Goal: Task Accomplishment & Management: Use online tool/utility

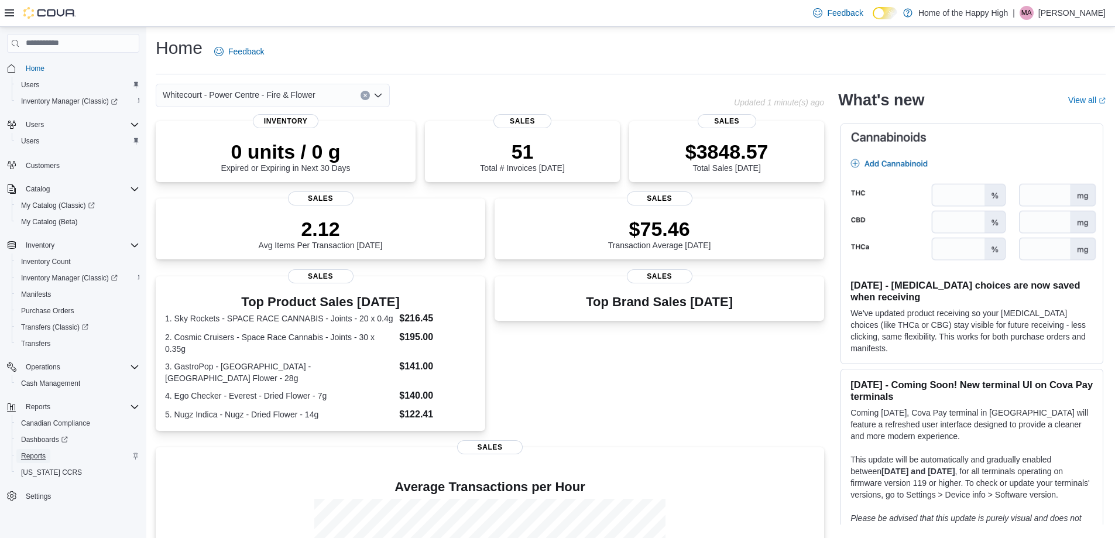
click at [37, 450] on span "Reports" at bounding box center [33, 456] width 25 height 14
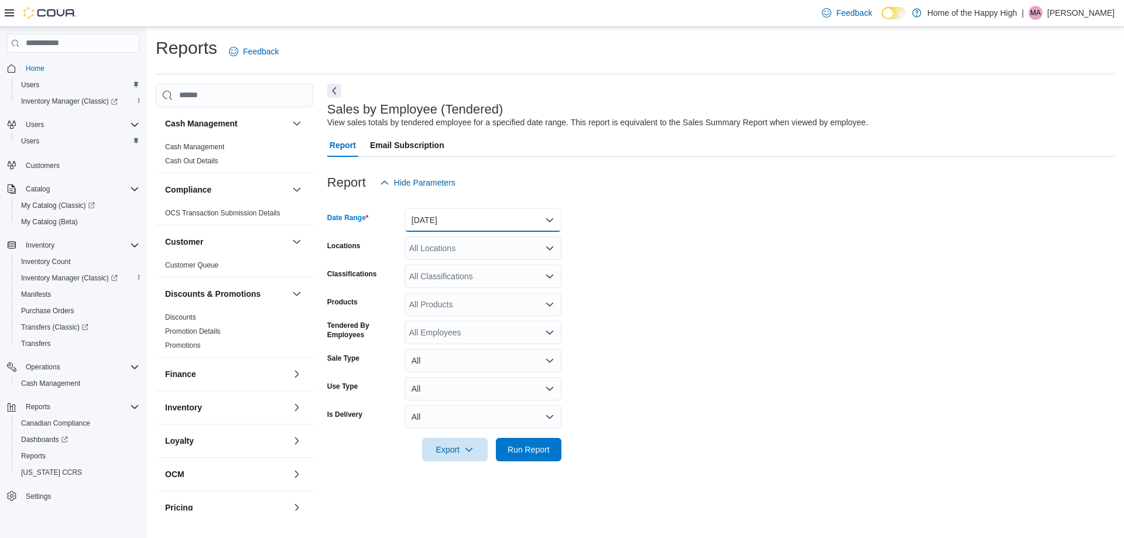
click at [437, 215] on button "[DATE]" at bounding box center [483, 219] width 157 height 23
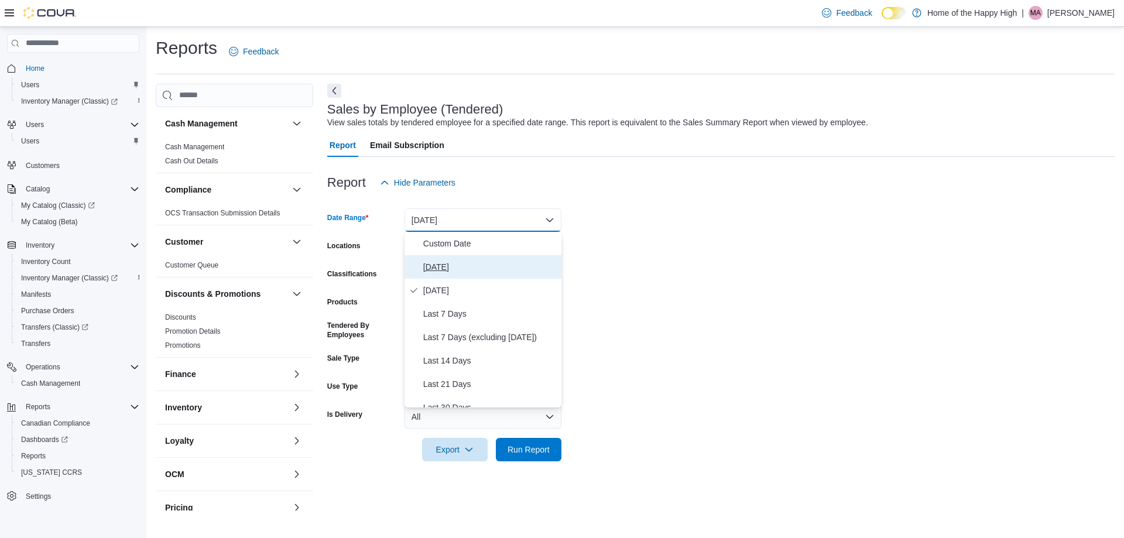
click at [447, 269] on span "[DATE]" at bounding box center [489, 267] width 133 height 14
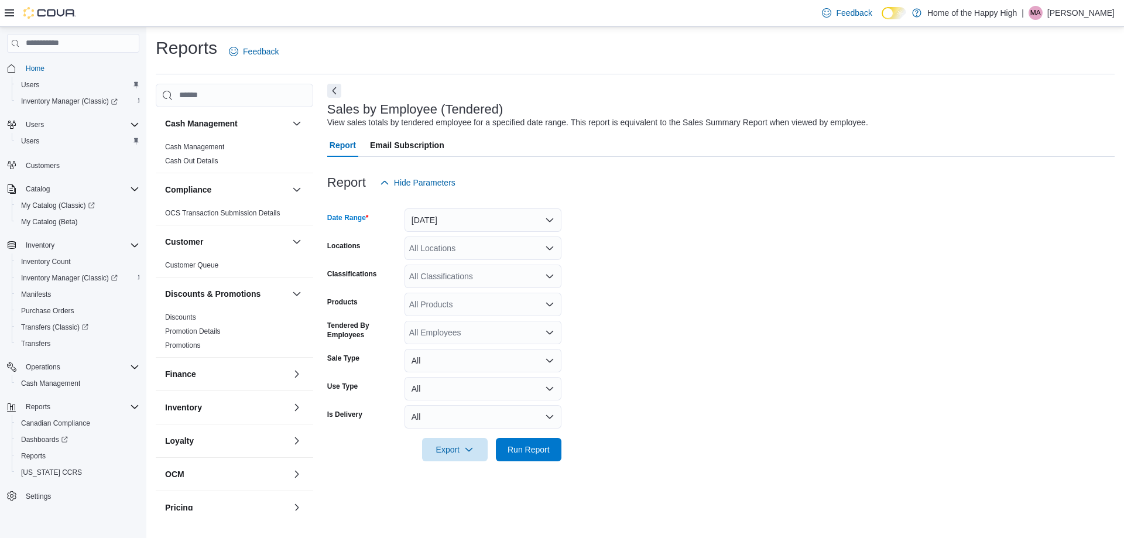
click at [455, 249] on div "All Locations" at bounding box center [483, 248] width 157 height 23
type input "**"
click at [489, 260] on button "Whitecourt - Power Centre - Fire & Flower" at bounding box center [483, 268] width 157 height 17
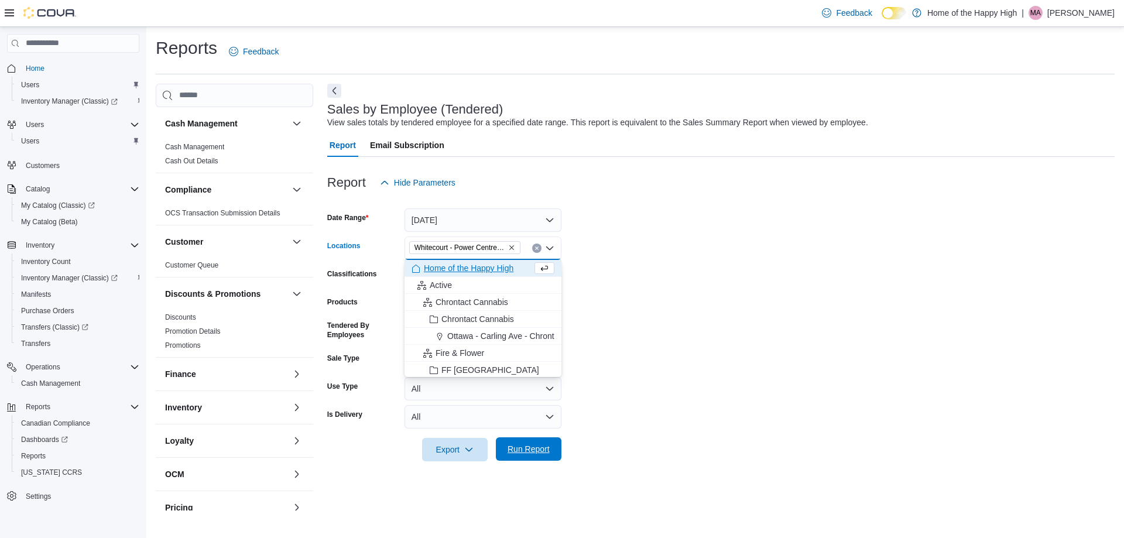
click at [532, 452] on span "Run Report" at bounding box center [529, 449] width 42 height 12
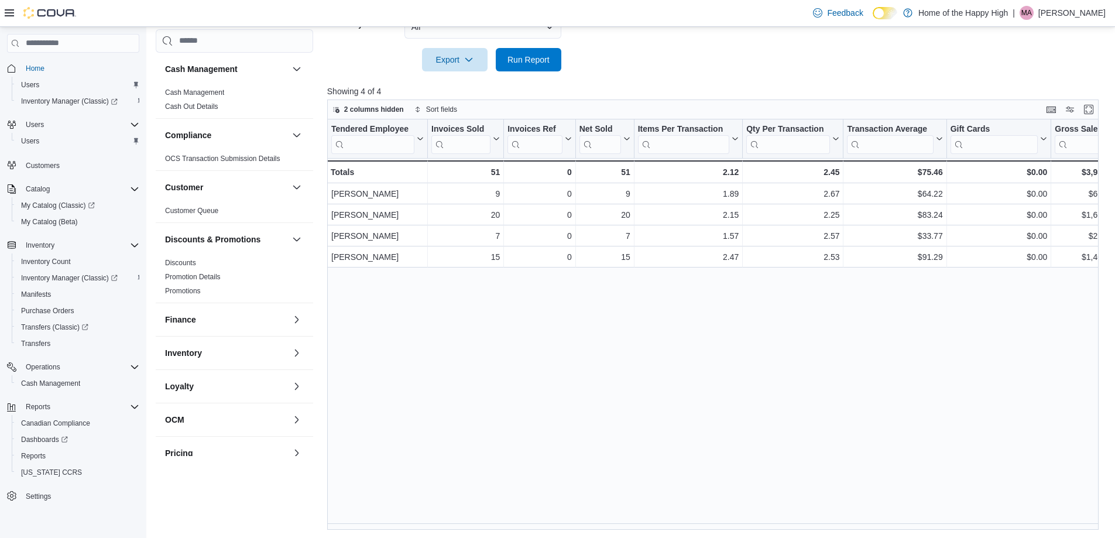
scroll to position [391, 0]
click at [722, 392] on div "Tendered Employee Click to view column header actions Invoices Sold Click to vi…" at bounding box center [717, 323] width 780 height 410
click at [529, 54] on span "Run Report" at bounding box center [529, 58] width 42 height 12
click at [523, 54] on span "Run Report" at bounding box center [529, 58] width 42 height 12
